Goal: Information Seeking & Learning: Learn about a topic

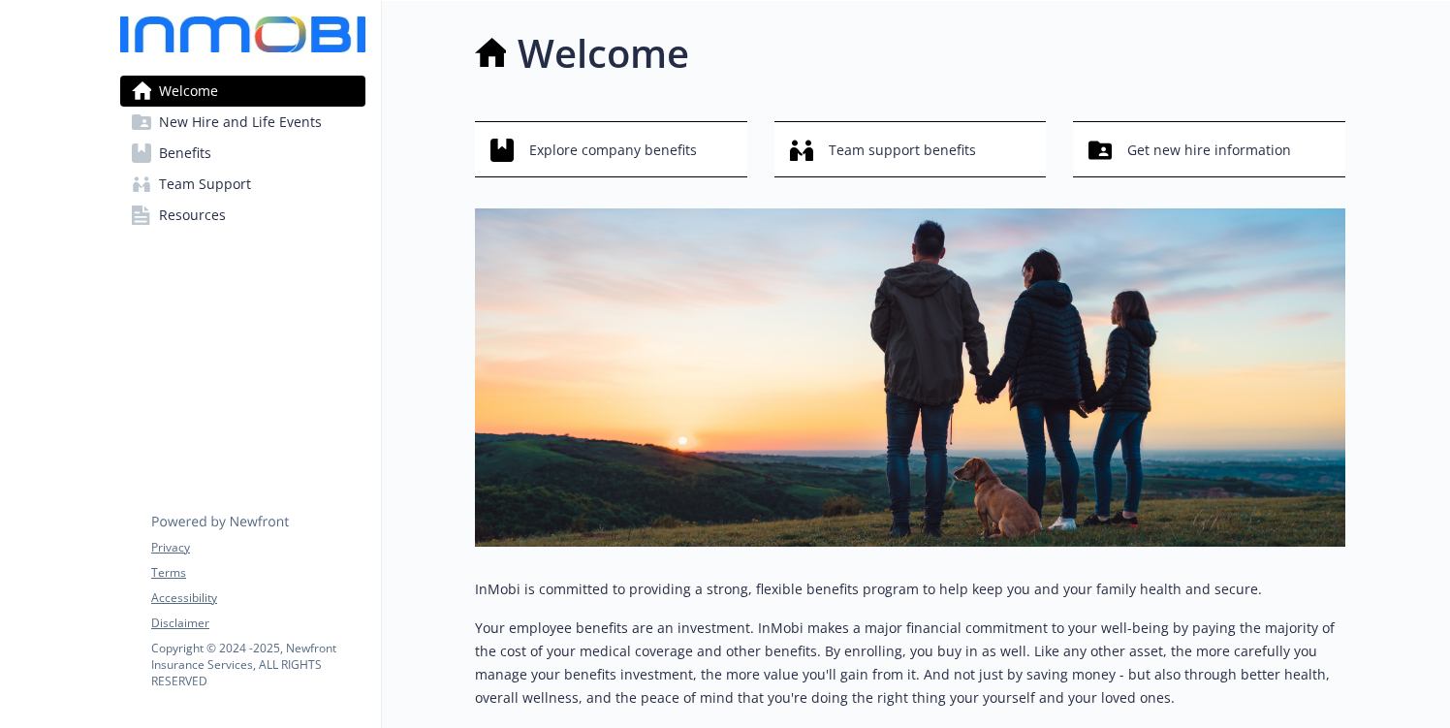
click at [194, 156] on span "Benefits" at bounding box center [185, 153] width 52 height 31
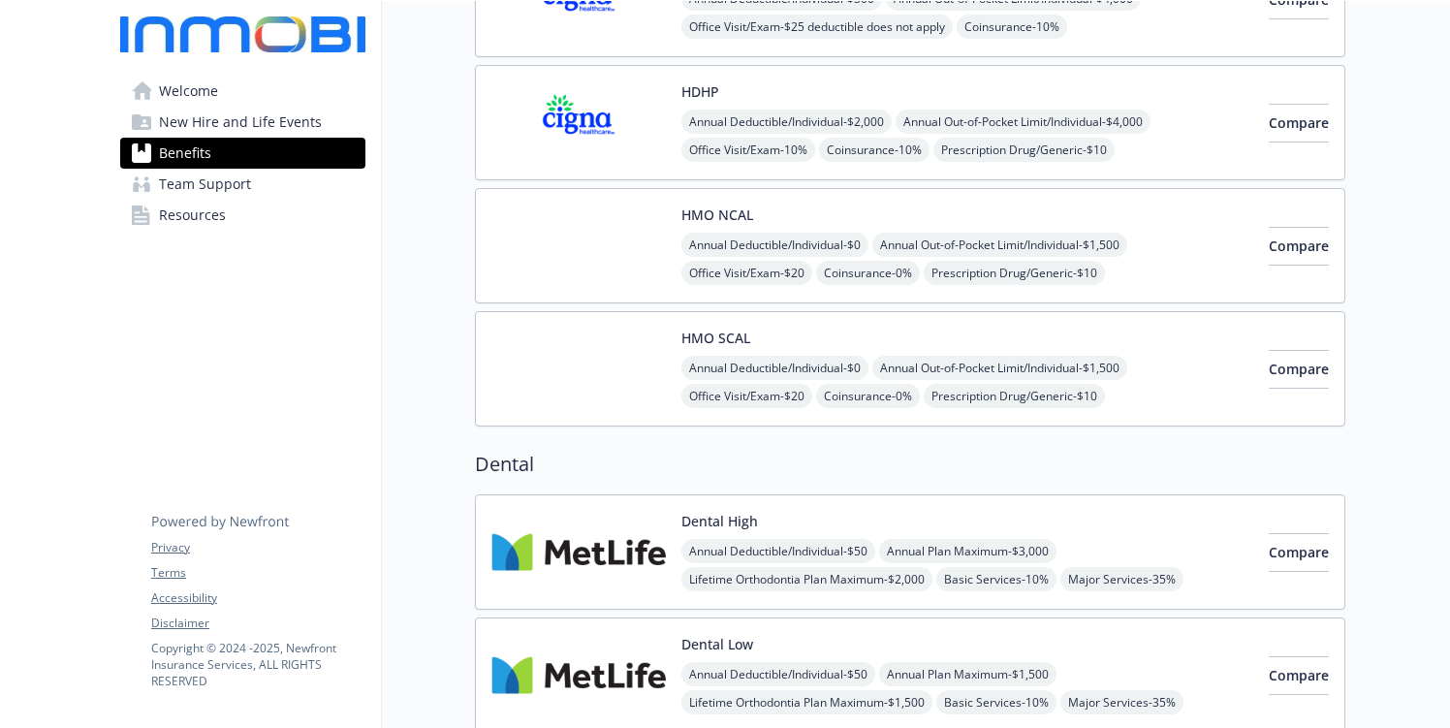
scroll to position [267, 0]
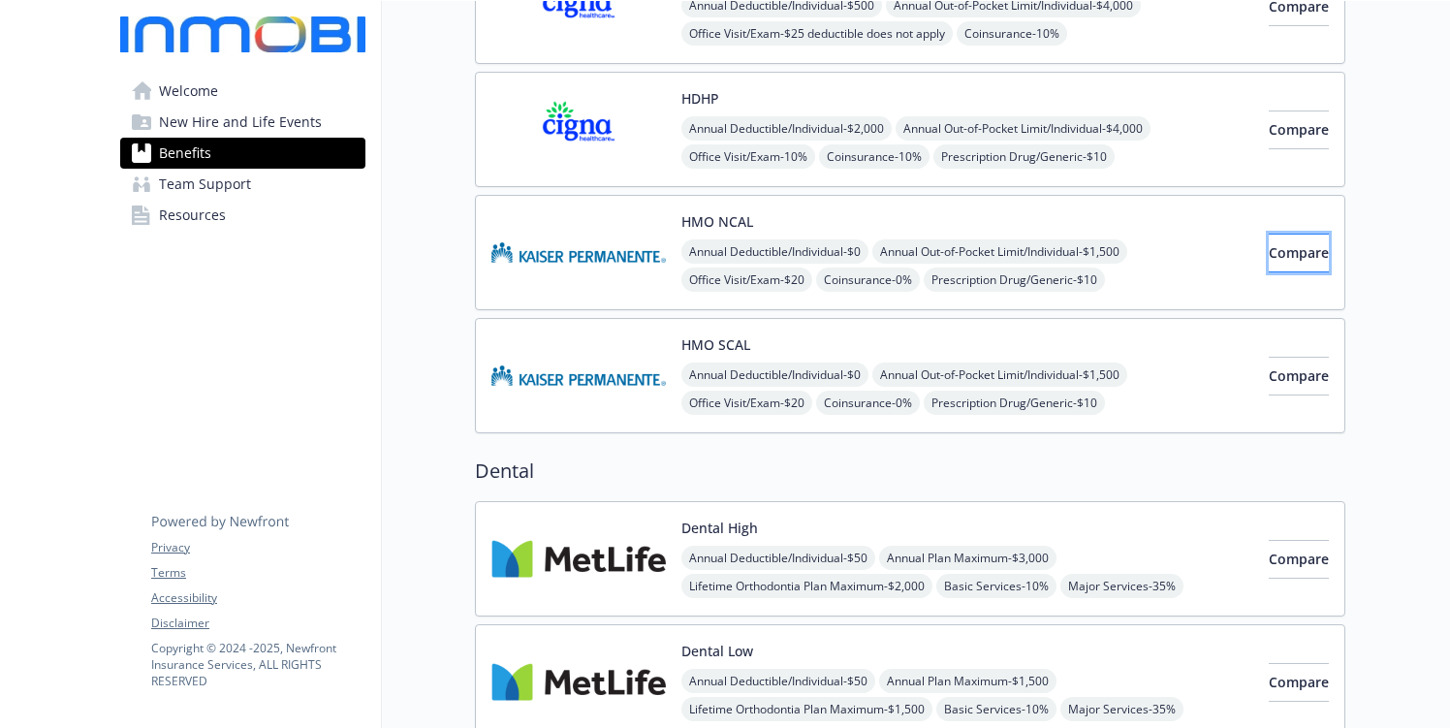
click at [1269, 250] on span "Compare" at bounding box center [1299, 252] width 60 height 18
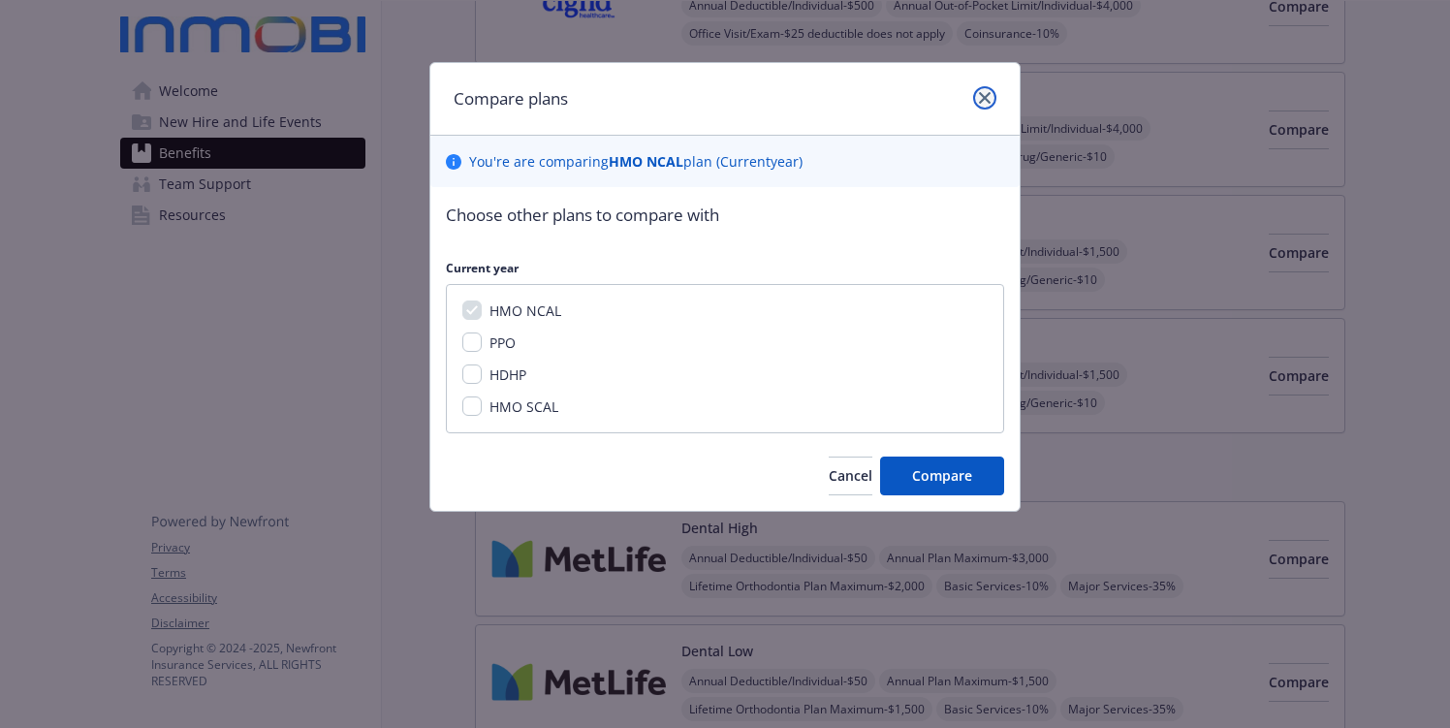
click at [985, 92] on icon "close" at bounding box center [985, 98] width 12 height 12
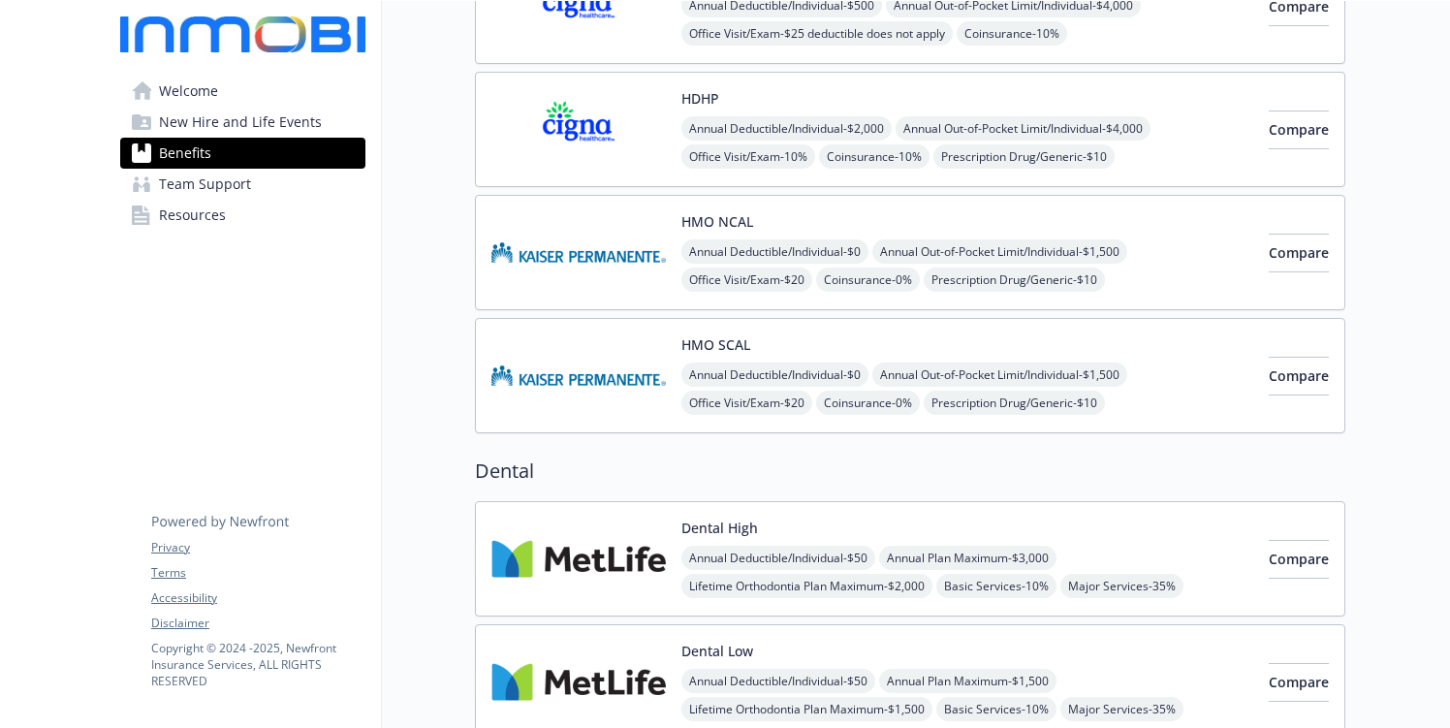
click at [609, 250] on img at bounding box center [578, 252] width 174 height 82
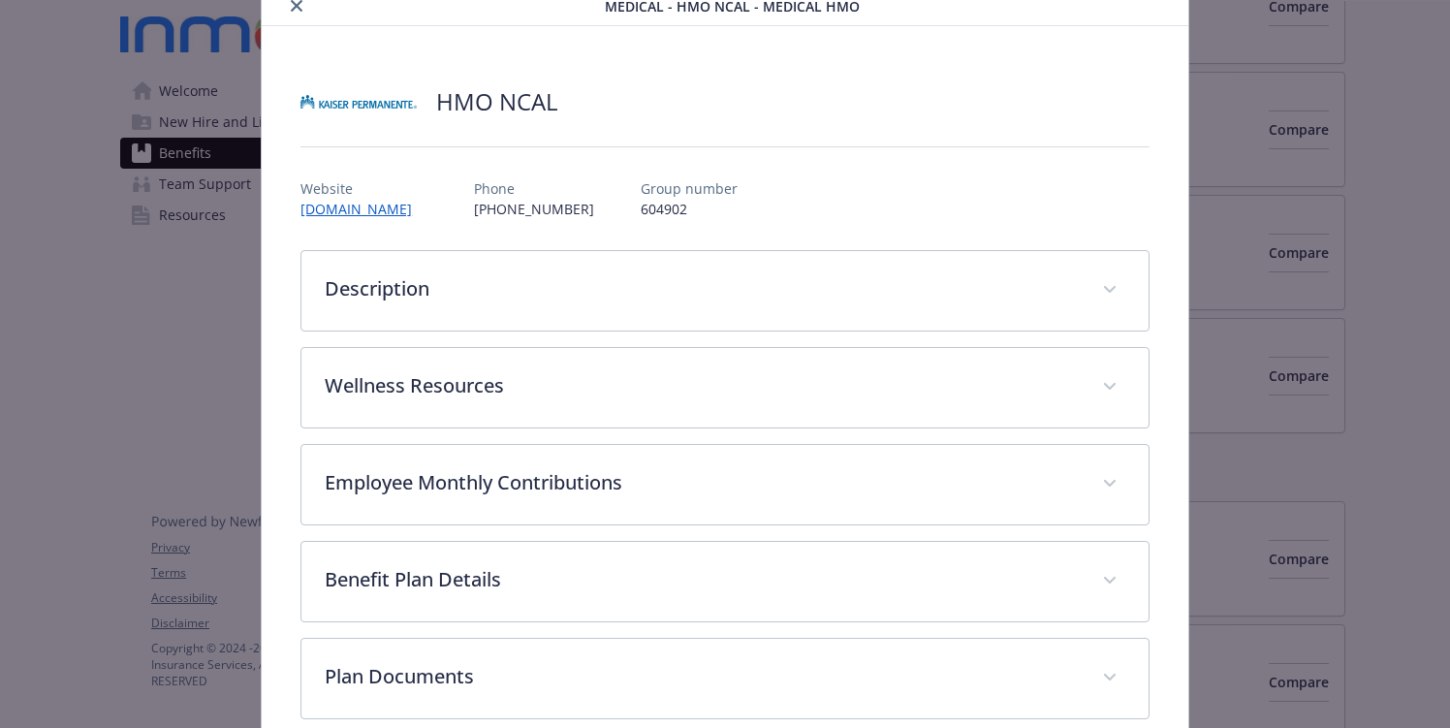
scroll to position [83, 0]
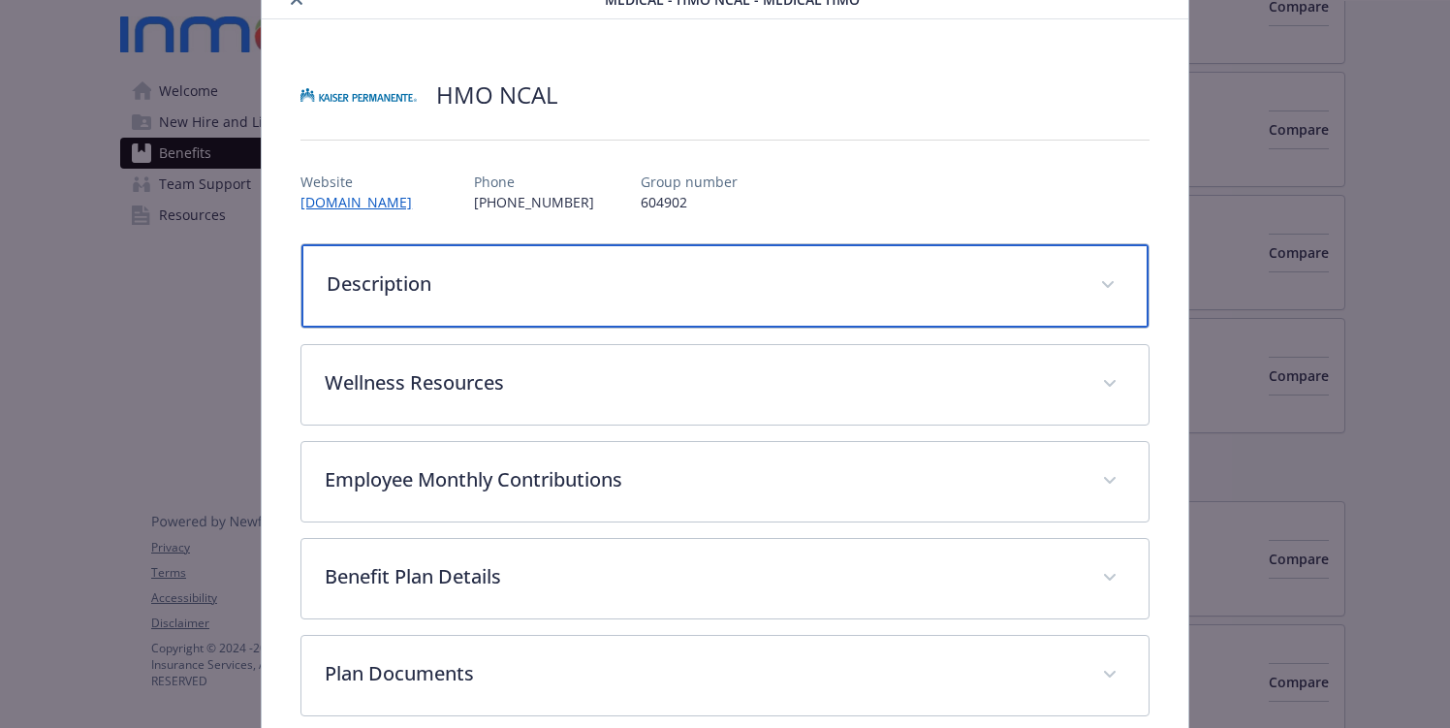
click at [1109, 275] on span "details for plan Medical - HMO NCAL - Medical HMO" at bounding box center [1107, 284] width 31 height 31
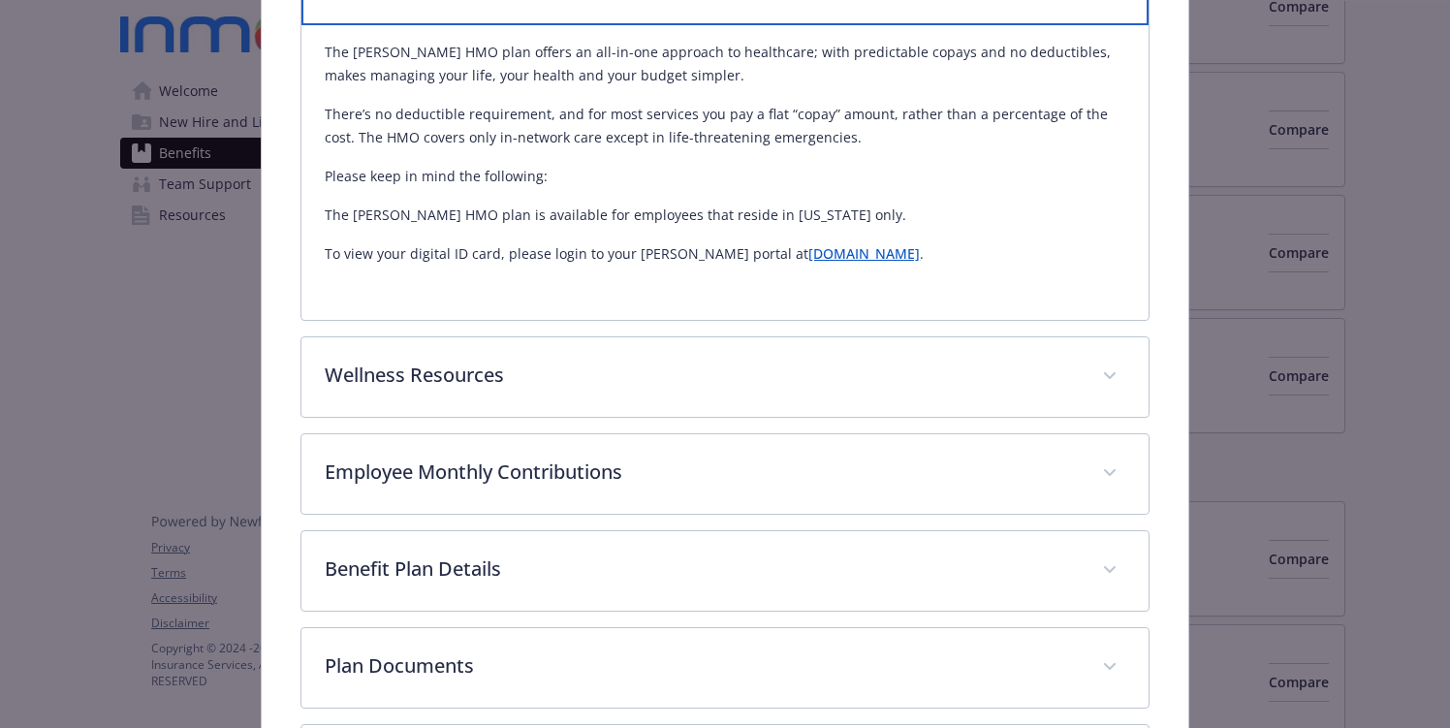
scroll to position [0, 0]
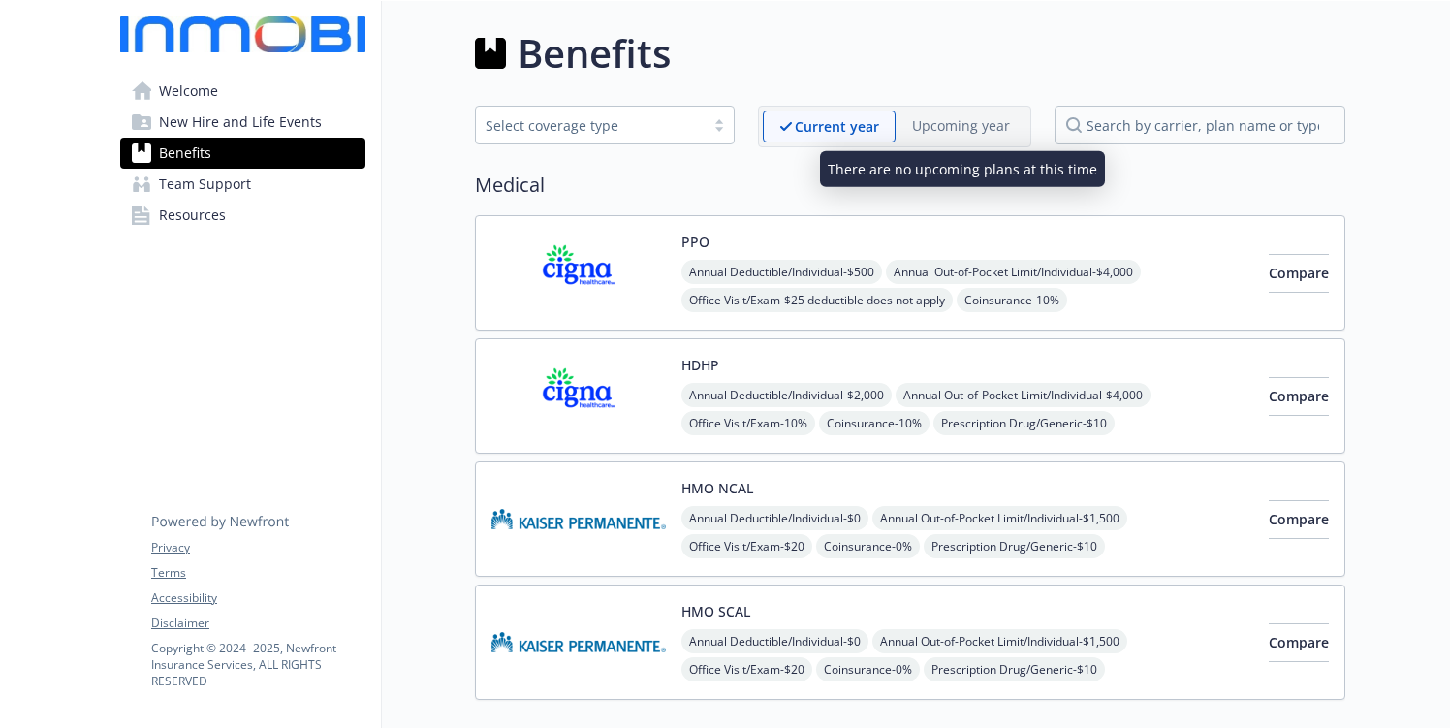
click at [940, 135] on p "Upcoming year" at bounding box center [961, 125] width 98 height 20
